Goal: Contribute content: Add original content to the website for others to see

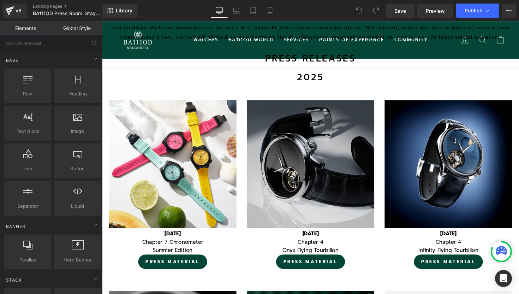
scroll to position [460, 0]
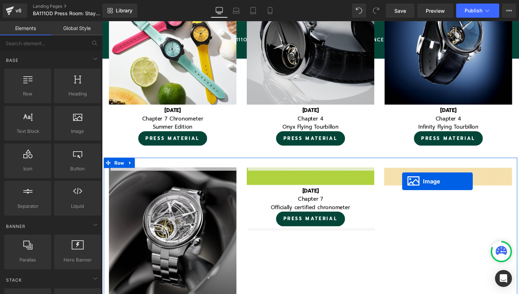
drag, startPoint x: 303, startPoint y: 236, endPoint x: 409, endPoint y: 185, distance: 118.4
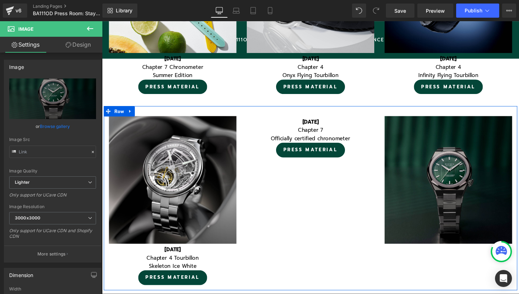
scroll to position [520, 0]
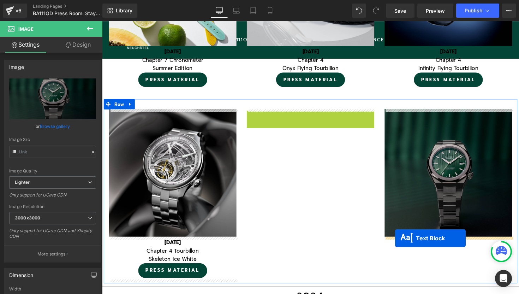
drag, startPoint x: 296, startPoint y: 121, endPoint x: 402, endPoint y: 243, distance: 162.1
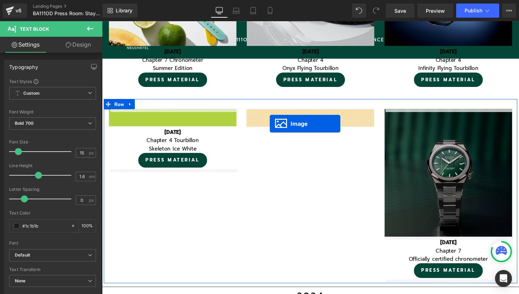
drag, startPoint x: 165, startPoint y: 179, endPoint x: 274, endPoint y: 126, distance: 121.1
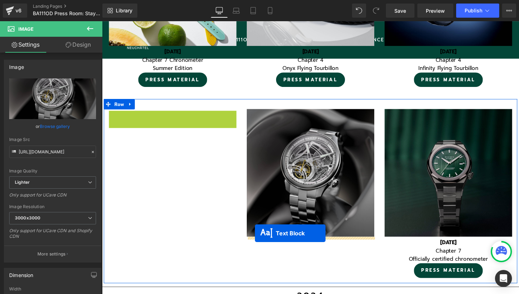
drag, startPoint x: 157, startPoint y: 123, endPoint x: 259, endPoint y: 238, distance: 153.5
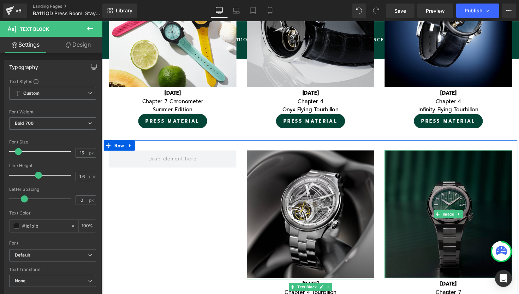
scroll to position [451, 0]
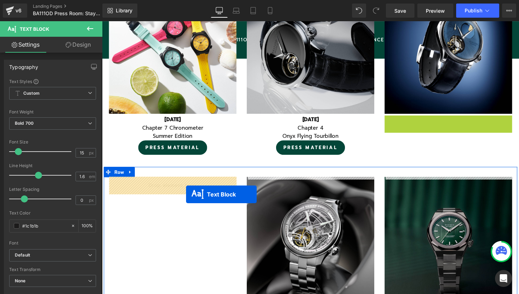
drag, startPoint x: 438, startPoint y: 124, endPoint x: 188, endPoint y: 198, distance: 260.5
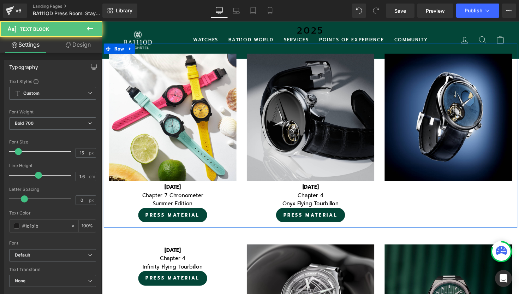
scroll to position [378, 0]
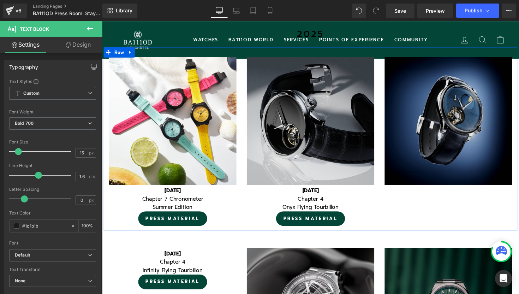
click at [420, 75] on img at bounding box center [456, 123] width 131 height 131
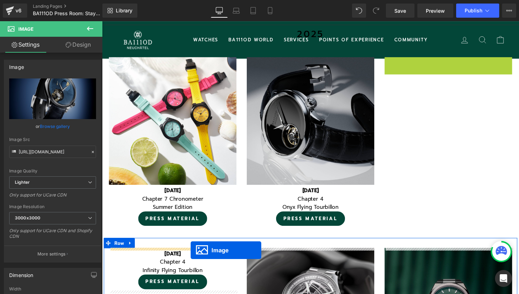
drag, startPoint x: 443, startPoint y: 121, endPoint x: 193, endPoint y: 256, distance: 283.8
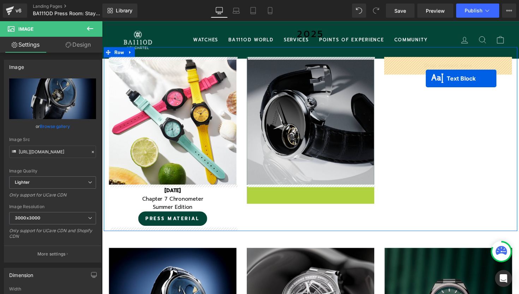
drag, startPoint x: 297, startPoint y: 196, endPoint x: 433, endPoint y: 80, distance: 179.5
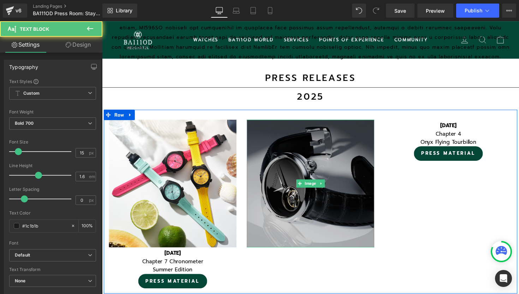
scroll to position [313, 0]
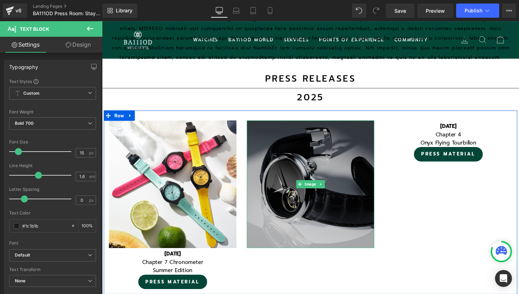
click at [310, 152] on img at bounding box center [315, 188] width 131 height 131
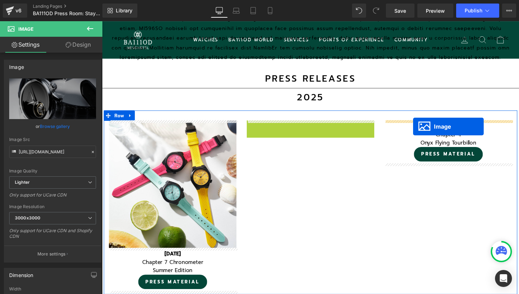
drag, startPoint x: 304, startPoint y: 188, endPoint x: 421, endPoint y: 129, distance: 130.5
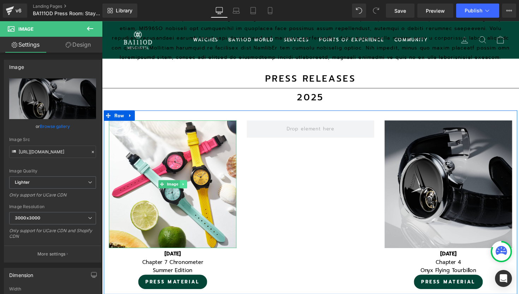
click at [187, 190] on link at bounding box center [185, 188] width 7 height 8
click at [183, 189] on icon at bounding box center [182, 188] width 4 height 4
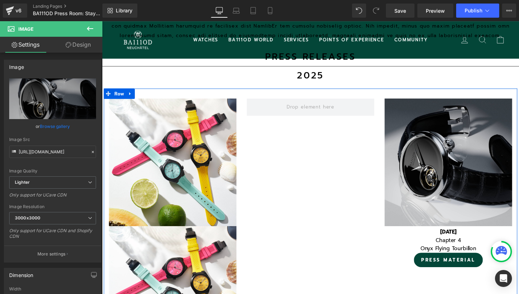
scroll to position [334, 0]
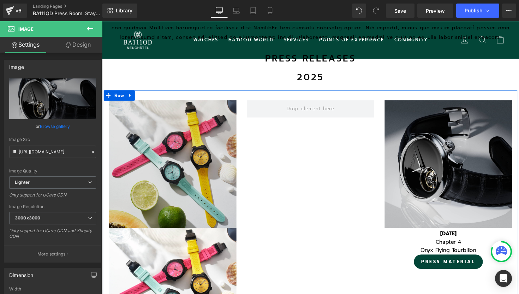
click at [134, 128] on img at bounding box center [174, 167] width 131 height 131
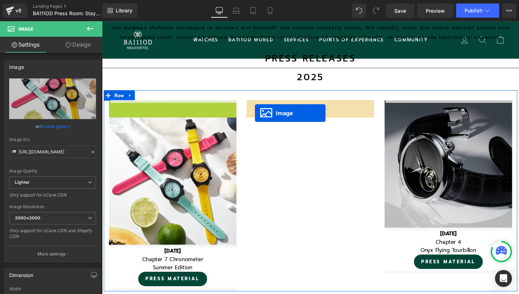
drag, startPoint x: 151, startPoint y: 166, endPoint x: 259, endPoint y: 115, distance: 119.0
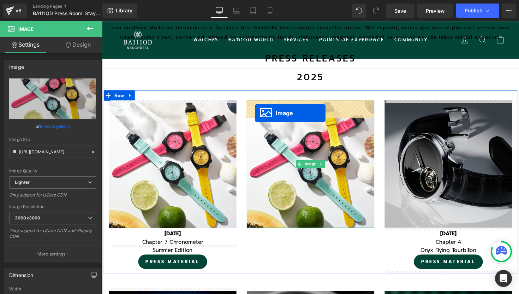
scroll to position [2992, 427]
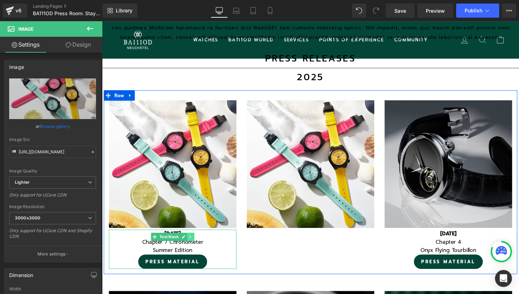
click at [193, 241] on icon at bounding box center [193, 242] width 4 height 4
click at [190, 241] on icon at bounding box center [189, 242] width 4 height 4
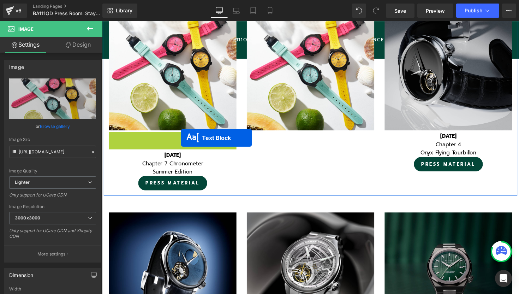
scroll to position [4, 4]
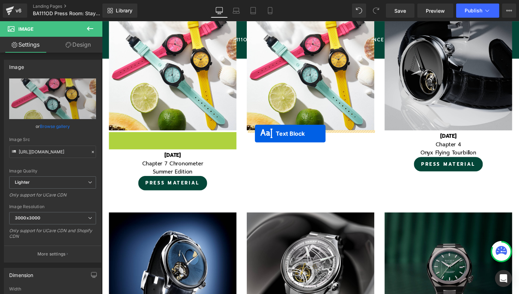
drag, startPoint x: 144, startPoint y: 141, endPoint x: 259, endPoint y: 136, distance: 115.1
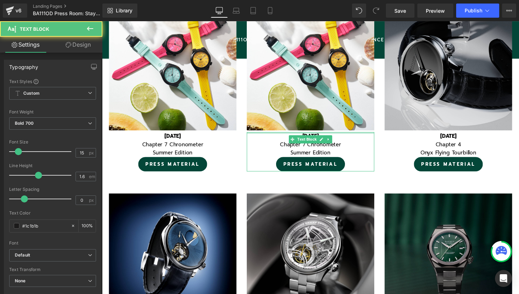
scroll to position [2992, 427]
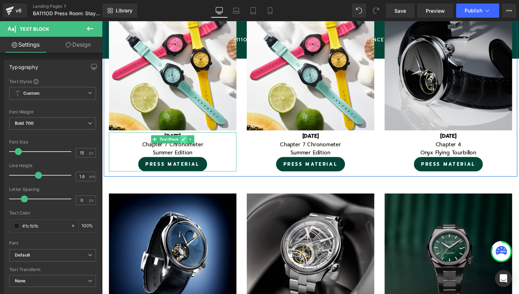
click at [184, 141] on icon at bounding box center [186, 142] width 4 height 4
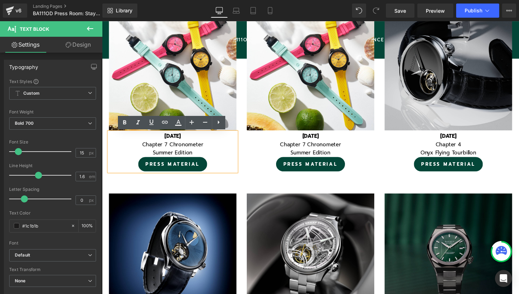
click at [167, 138] on b "[DATE]" at bounding box center [174, 139] width 17 height 8
click at [176, 140] on b "[DATE]" at bounding box center [174, 139] width 17 height 8
click at [169, 147] on font "Chapter 7 Chronometer" at bounding box center [174, 148] width 62 height 8
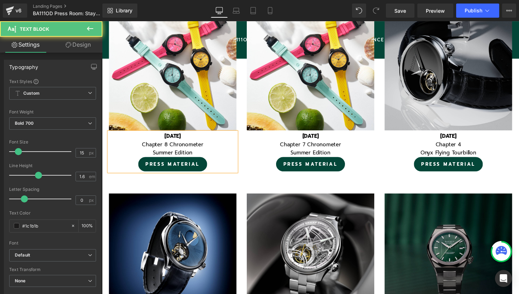
click at [207, 148] on p "Chapter 8 Chronometer" at bounding box center [174, 147] width 131 height 8
click at [194, 155] on font "Summer Edition" at bounding box center [174, 156] width 41 height 8
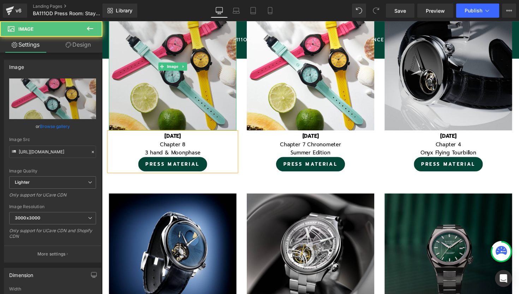
click at [200, 51] on img at bounding box center [174, 67] width 131 height 131
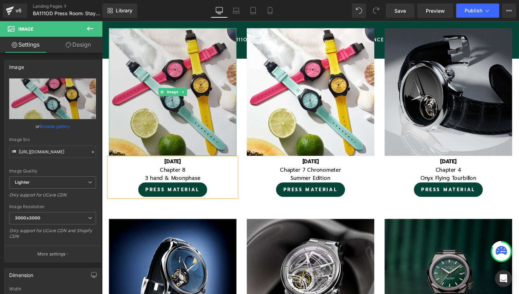
scroll to position [406, 0]
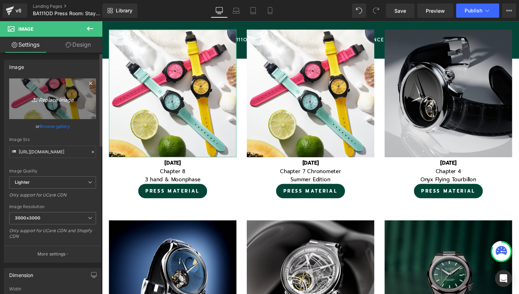
click at [53, 103] on link "Replace Image" at bounding box center [52, 98] width 87 height 41
type input "C:\fakepath\3.png"
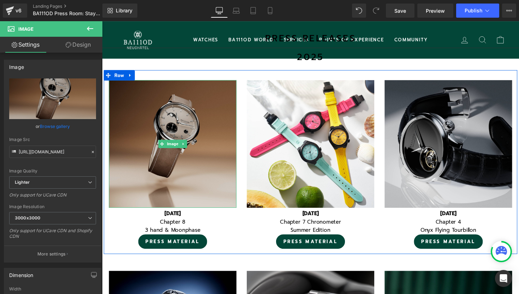
scroll to position [346, 0]
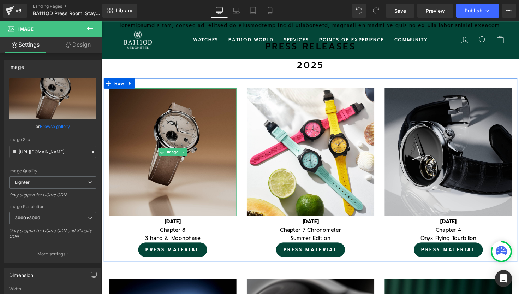
click at [185, 130] on img at bounding box center [174, 155] width 131 height 131
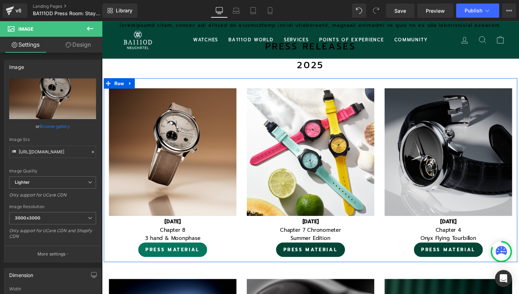
click at [172, 252] on span "PRESS MATERIAL" at bounding box center [174, 255] width 56 height 7
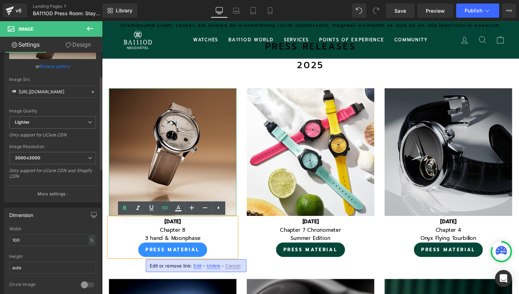
scroll to position [89, 0]
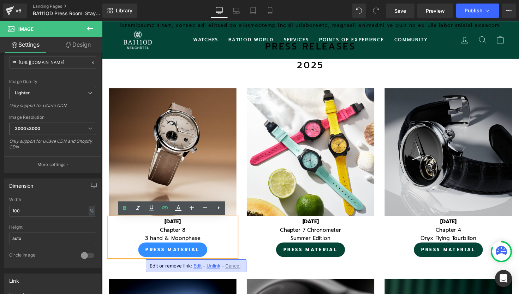
click at [197, 266] on span "Edit" at bounding box center [197, 266] width 8 height 6
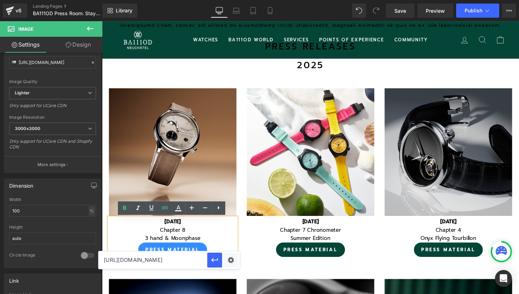
click at [192, 260] on input "[URL][DOMAIN_NAME]" at bounding box center [152, 260] width 109 height 18
paste input "chapter-8"
type input "[URL][DOMAIN_NAME]"
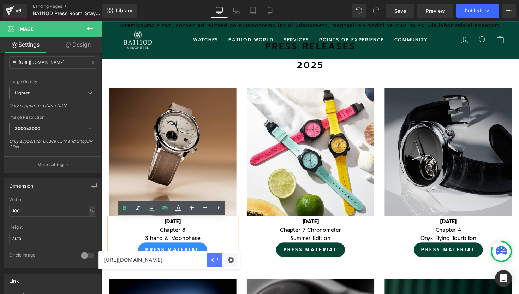
click at [216, 260] on icon "button" at bounding box center [214, 260] width 8 height 8
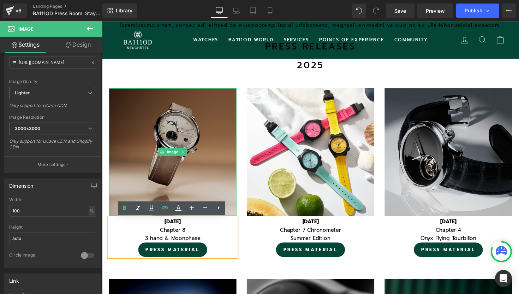
click at [212, 173] on img at bounding box center [174, 155] width 131 height 131
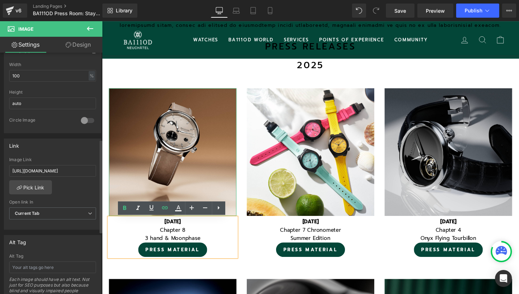
scroll to position [224, 0]
click at [47, 172] on input "[URL][DOMAIN_NAME]" at bounding box center [52, 171] width 87 height 12
paste input "chapter-8"
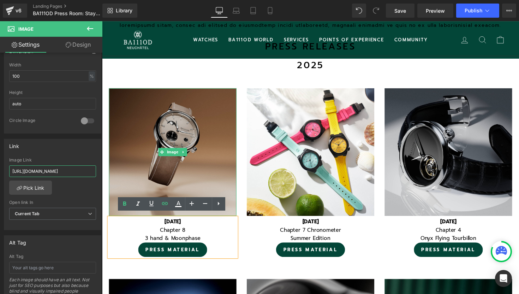
scroll to position [350, 0]
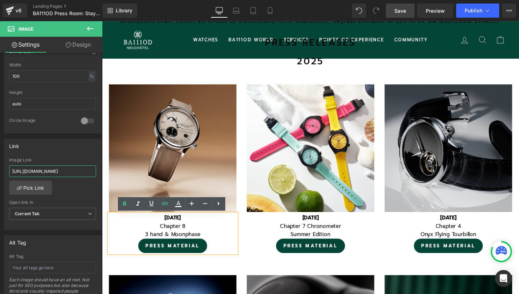
type input "[URL][DOMAIN_NAME]"
click at [402, 11] on span "Save" at bounding box center [400, 10] width 12 height 7
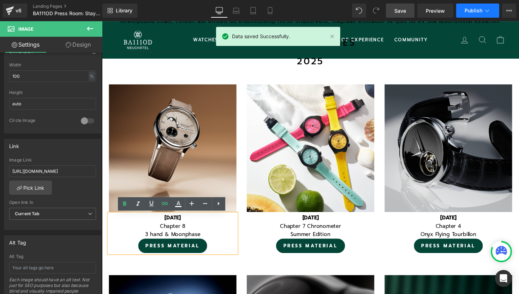
click at [470, 12] on span "Publish" at bounding box center [473, 11] width 18 height 6
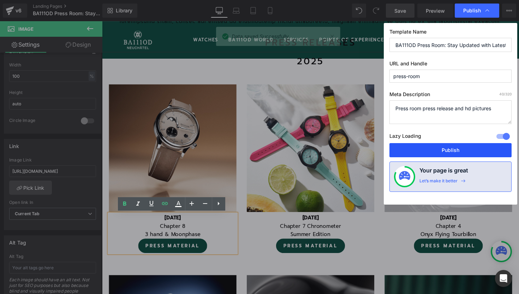
click at [444, 147] on button "Publish" at bounding box center [450, 150] width 122 height 14
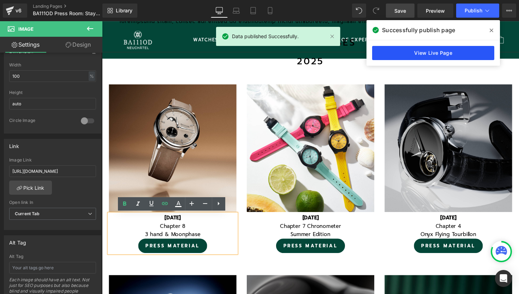
click at [442, 55] on link "View Live Page" at bounding box center [433, 53] width 122 height 14
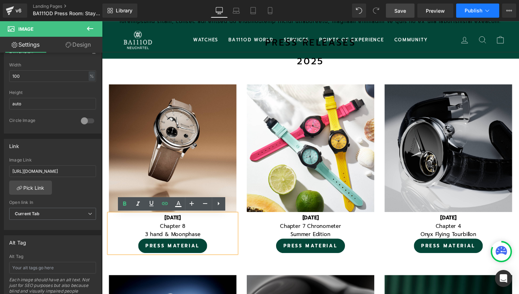
click at [472, 13] on span "Publish" at bounding box center [473, 11] width 18 height 6
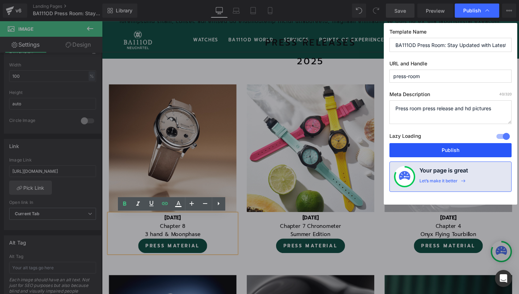
click at [429, 145] on button "Publish" at bounding box center [450, 150] width 122 height 14
